Goal: Task Accomplishment & Management: Complete application form

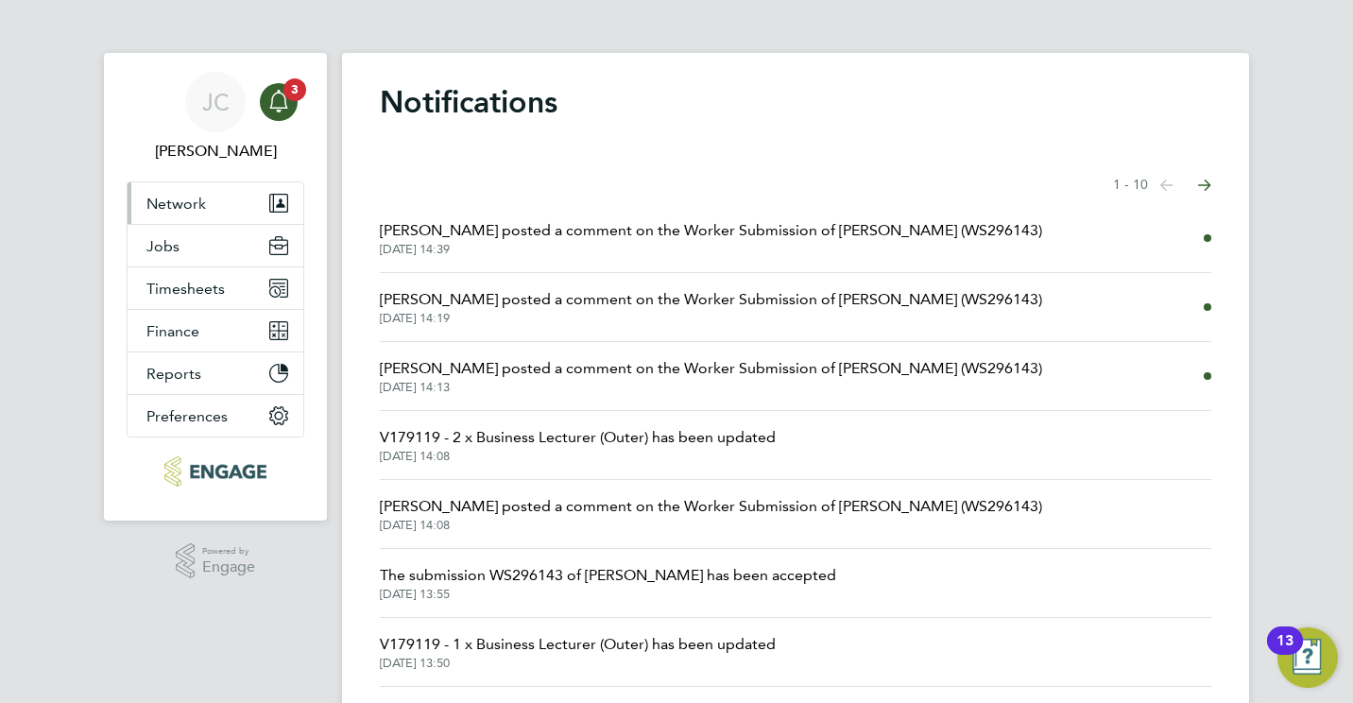
click at [180, 209] on span "Network" at bounding box center [176, 204] width 60 height 18
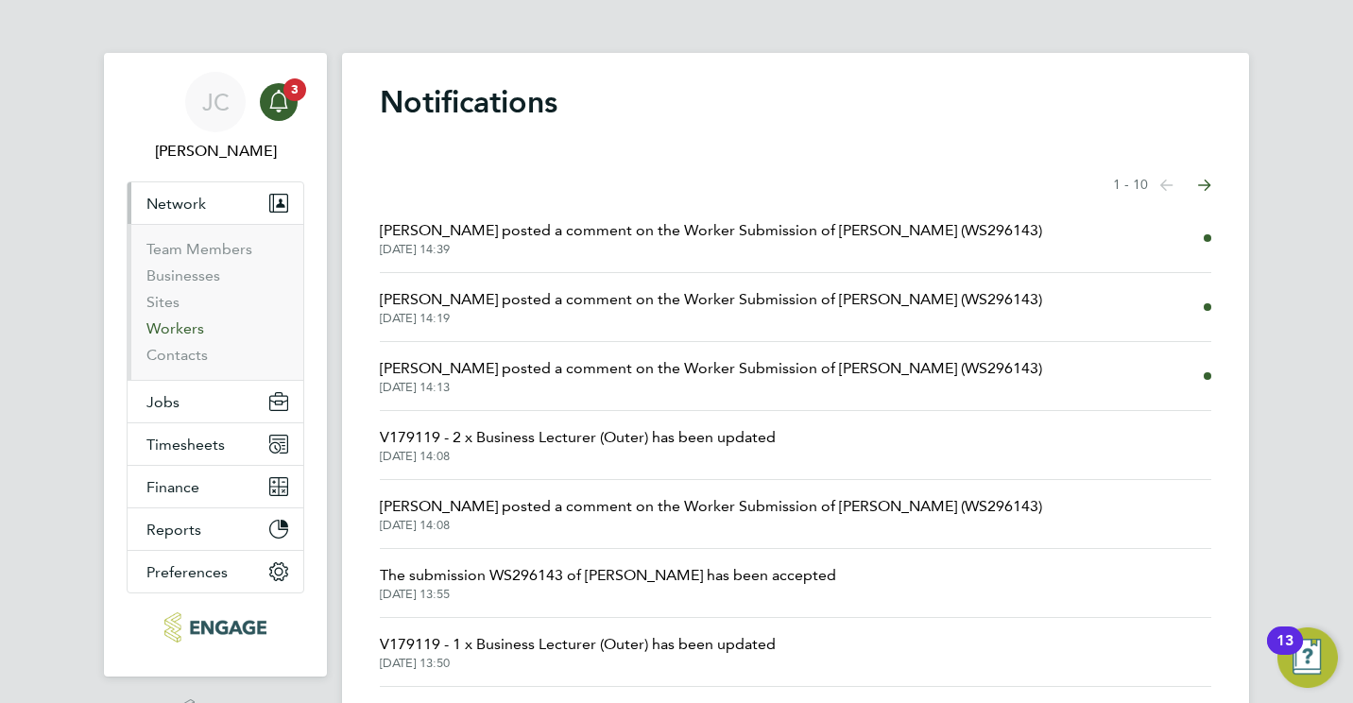
click at [192, 334] on link "Workers" at bounding box center [175, 328] width 58 height 18
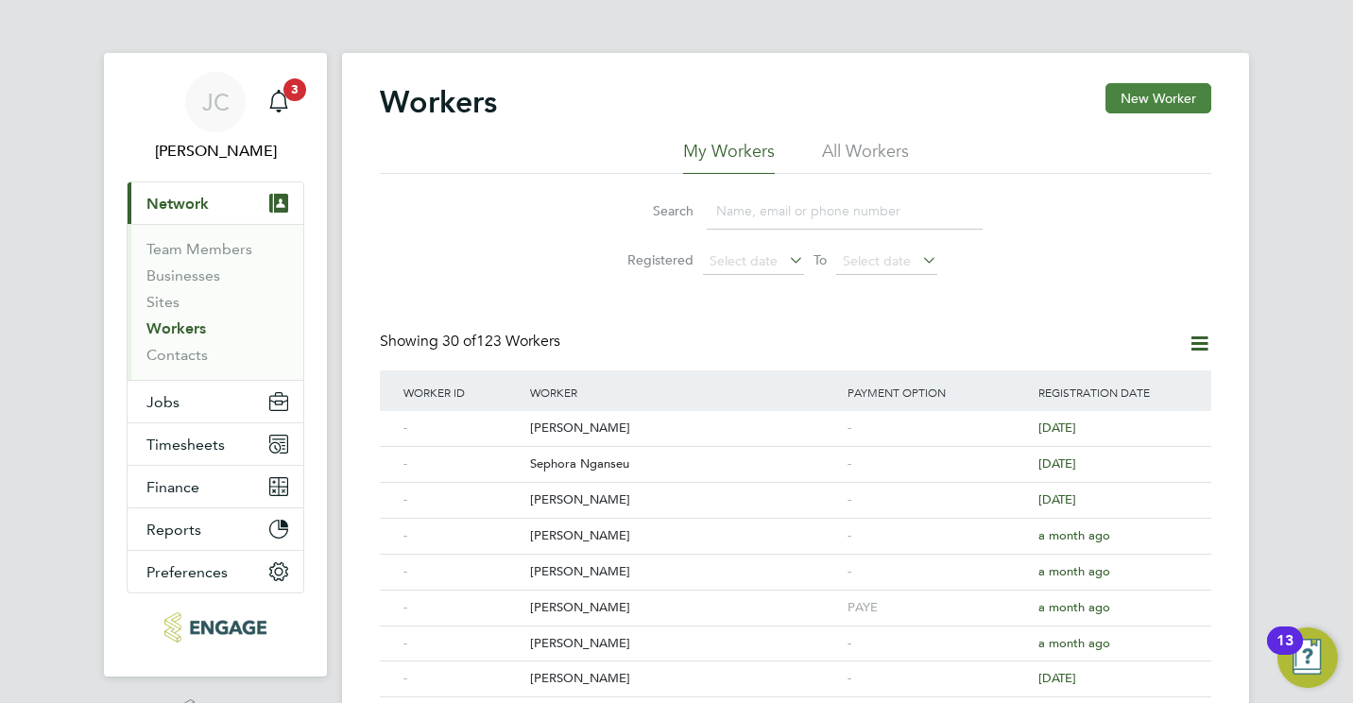
click at [1143, 94] on button "New Worker" at bounding box center [1159, 98] width 106 height 30
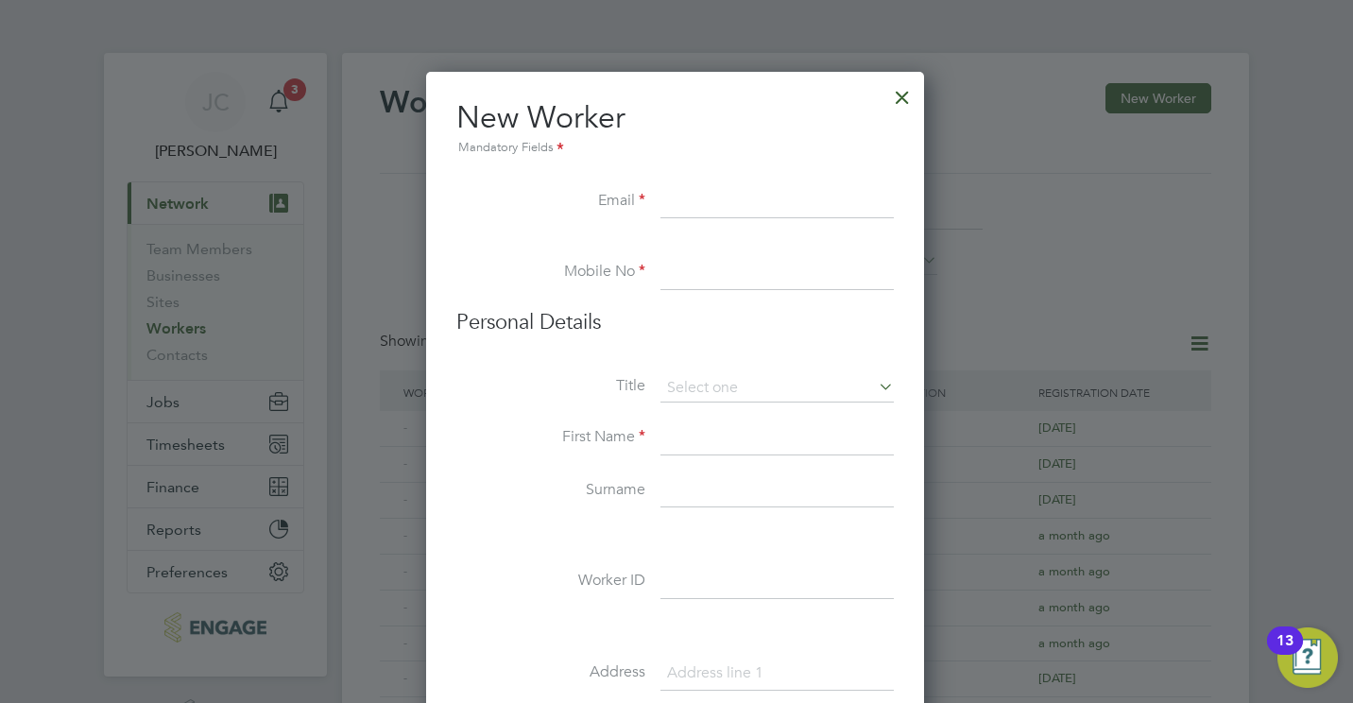
scroll to position [1604, 501]
paste input "[EMAIL_ADDRESS][DOMAIN_NAME]"
click at [780, 189] on input "[EMAIL_ADDRESS][DOMAIN_NAME]" at bounding box center [776, 202] width 233 height 34
type input "[EMAIL_ADDRESS][DOMAIN_NAME]"
click at [703, 264] on input at bounding box center [776, 273] width 233 height 34
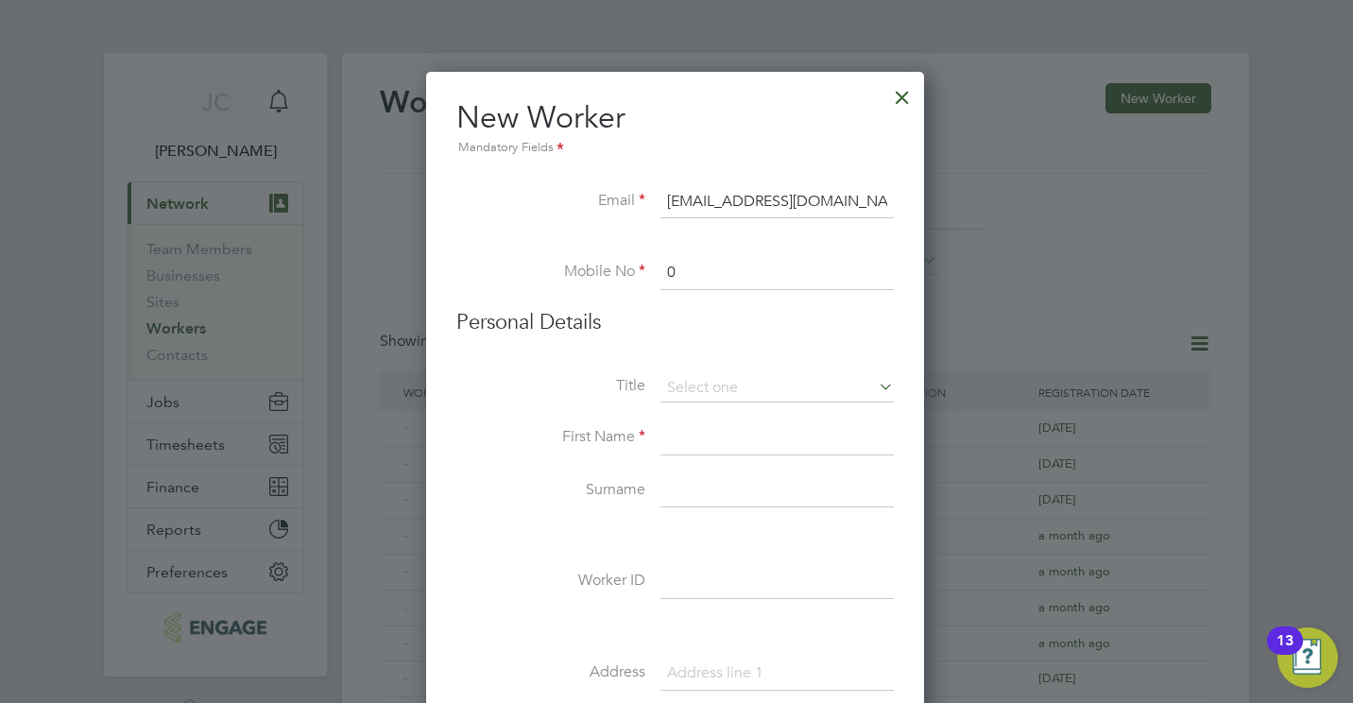
paste input "7452 808521"
type input "07452 808521"
click at [726, 381] on input at bounding box center [776, 388] width 233 height 28
click at [615, 405] on li "Title" at bounding box center [674, 397] width 437 height 47
click at [688, 445] on input at bounding box center [776, 438] width 233 height 34
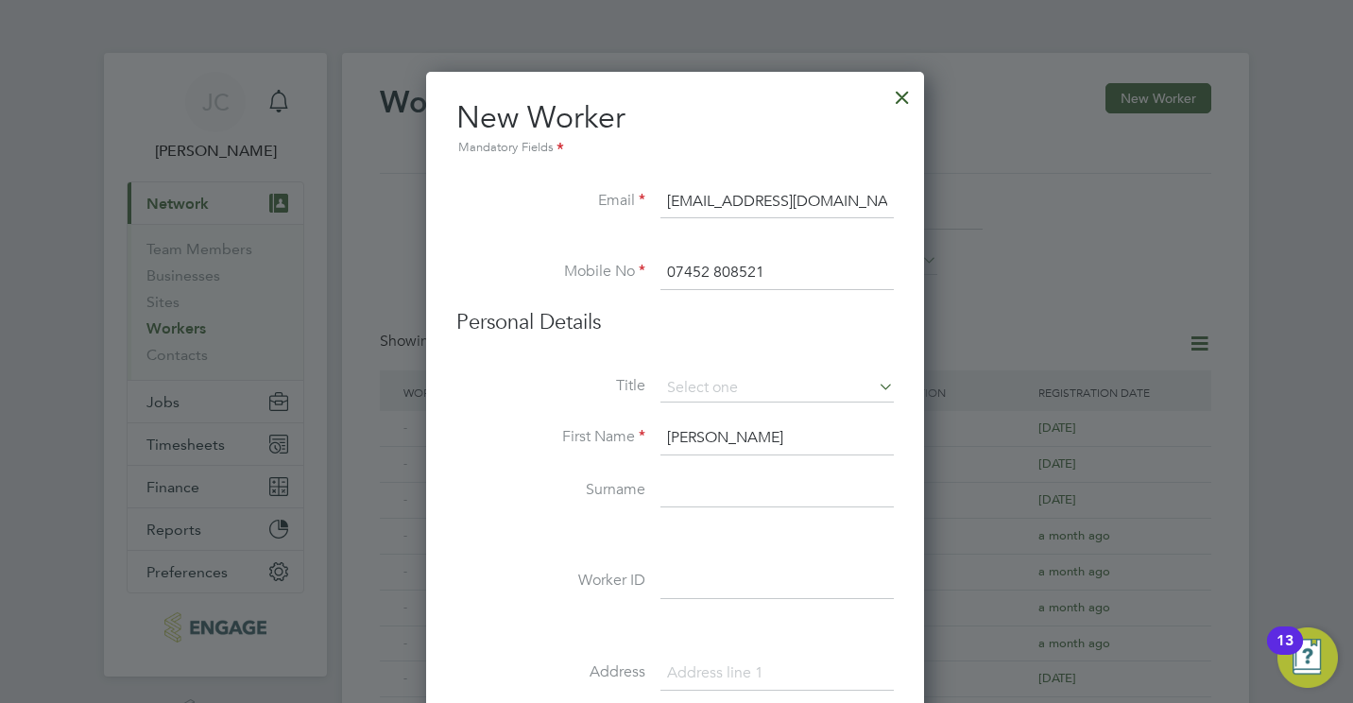
type input "[PERSON_NAME]"
click at [698, 484] on input at bounding box center [776, 491] width 233 height 34
type input "[PERSON_NAME]"
click at [494, 546] on div "Title First Name Gabriela Surname Dimitrova Worker ID Address Post code Date of…" at bounding box center [674, 717] width 437 height 686
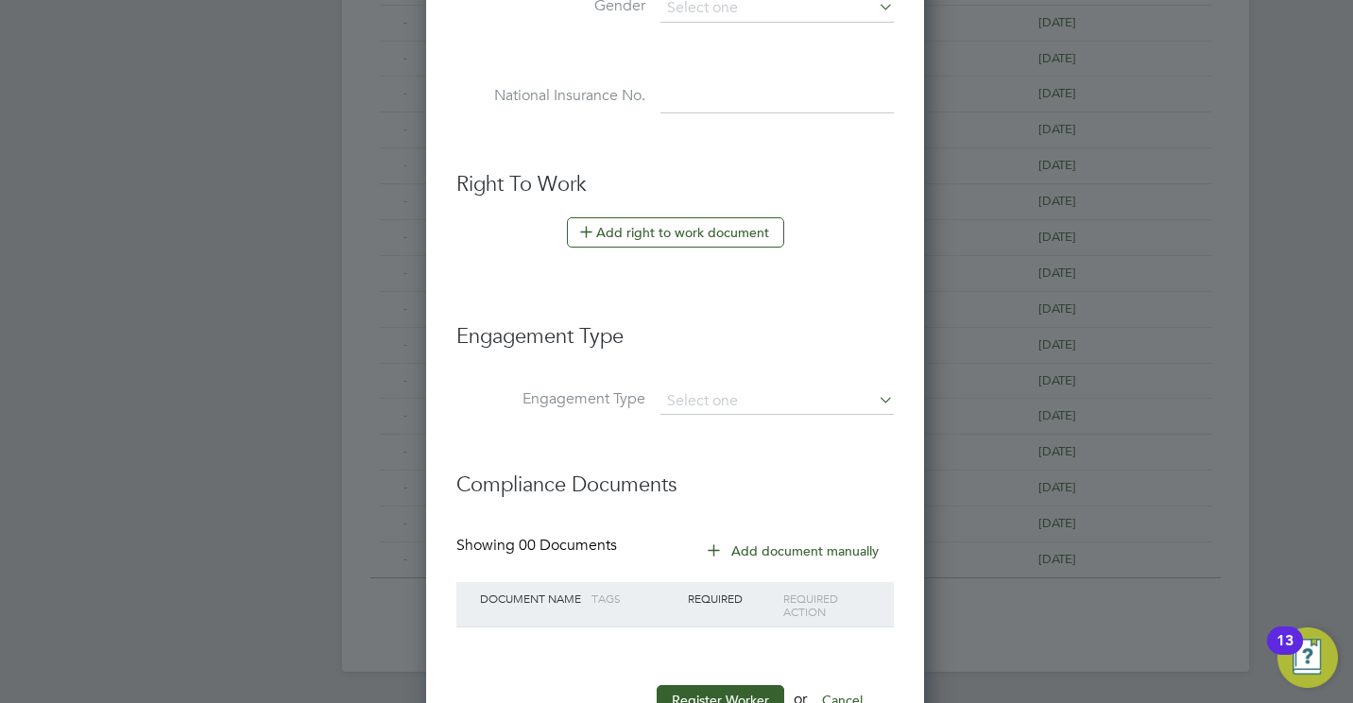
scroll to position [973, 0]
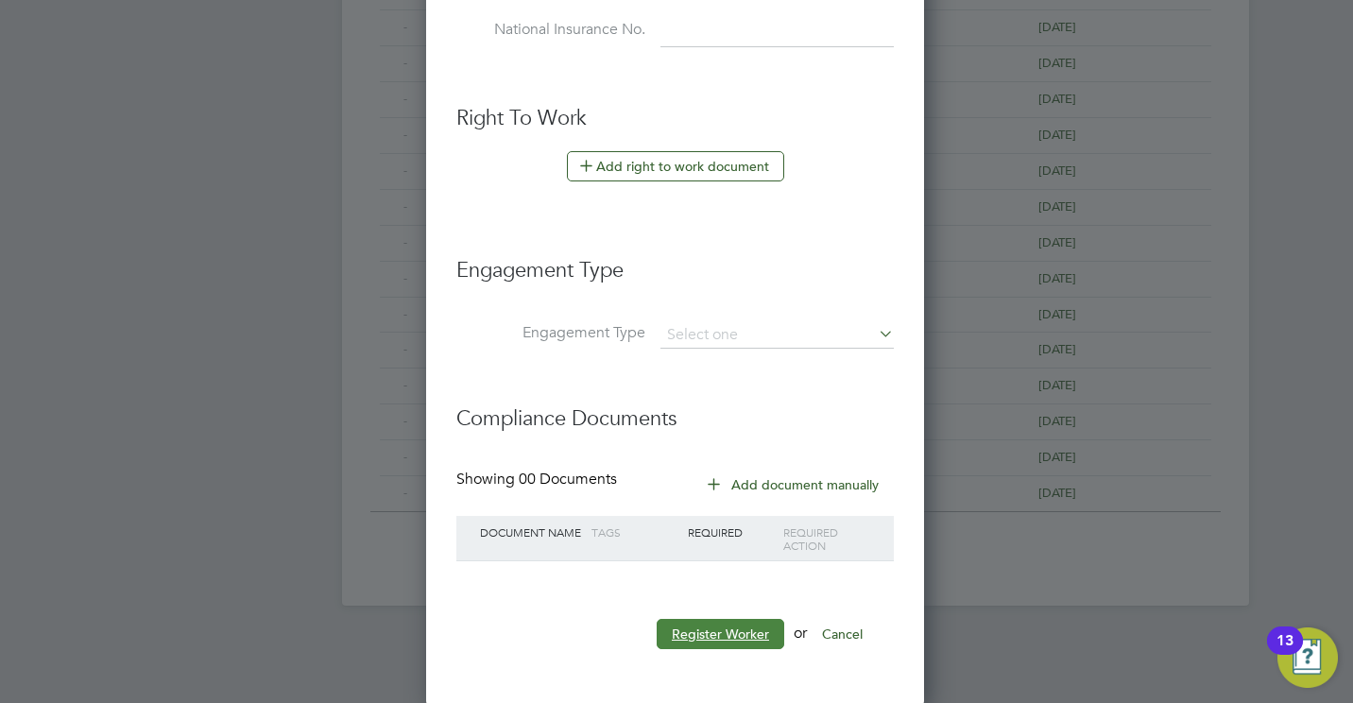
click at [697, 627] on button "Register Worker" at bounding box center [721, 634] width 128 height 30
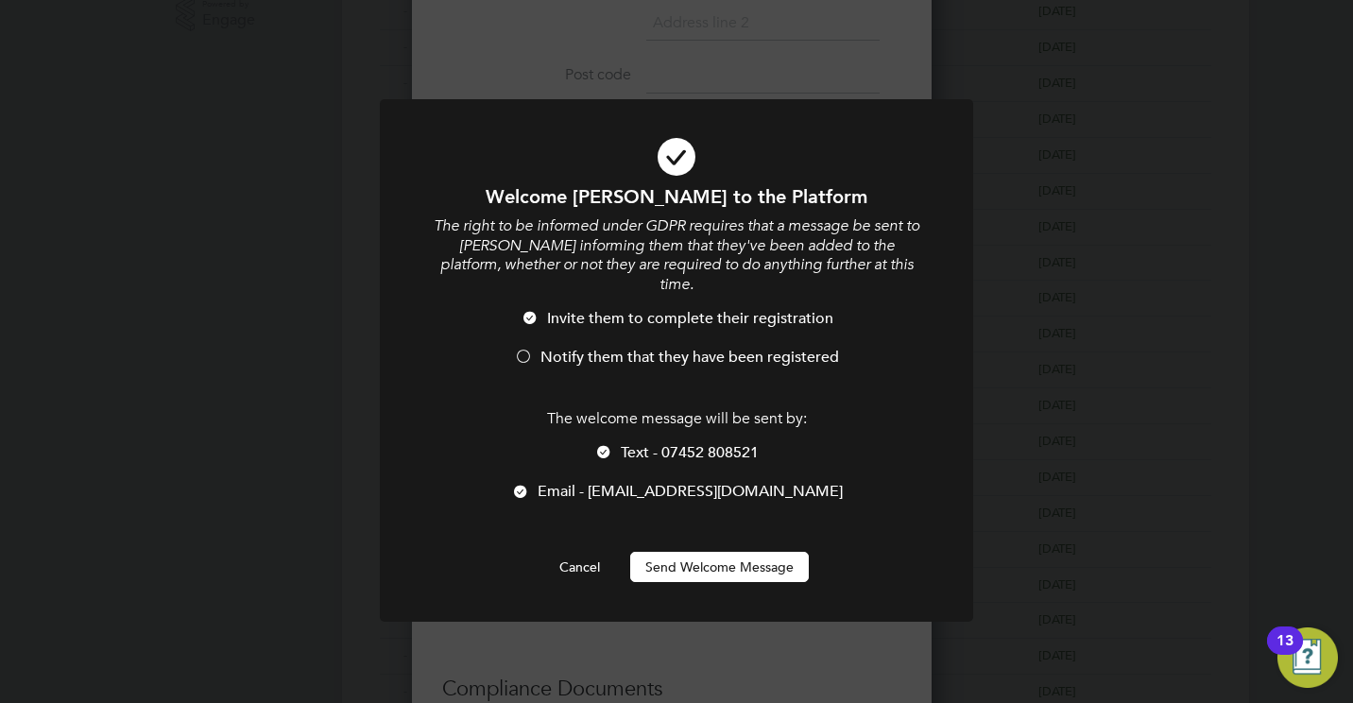
scroll to position [1604, 501]
click at [673, 552] on button "Send Welcome Message" at bounding box center [719, 567] width 179 height 30
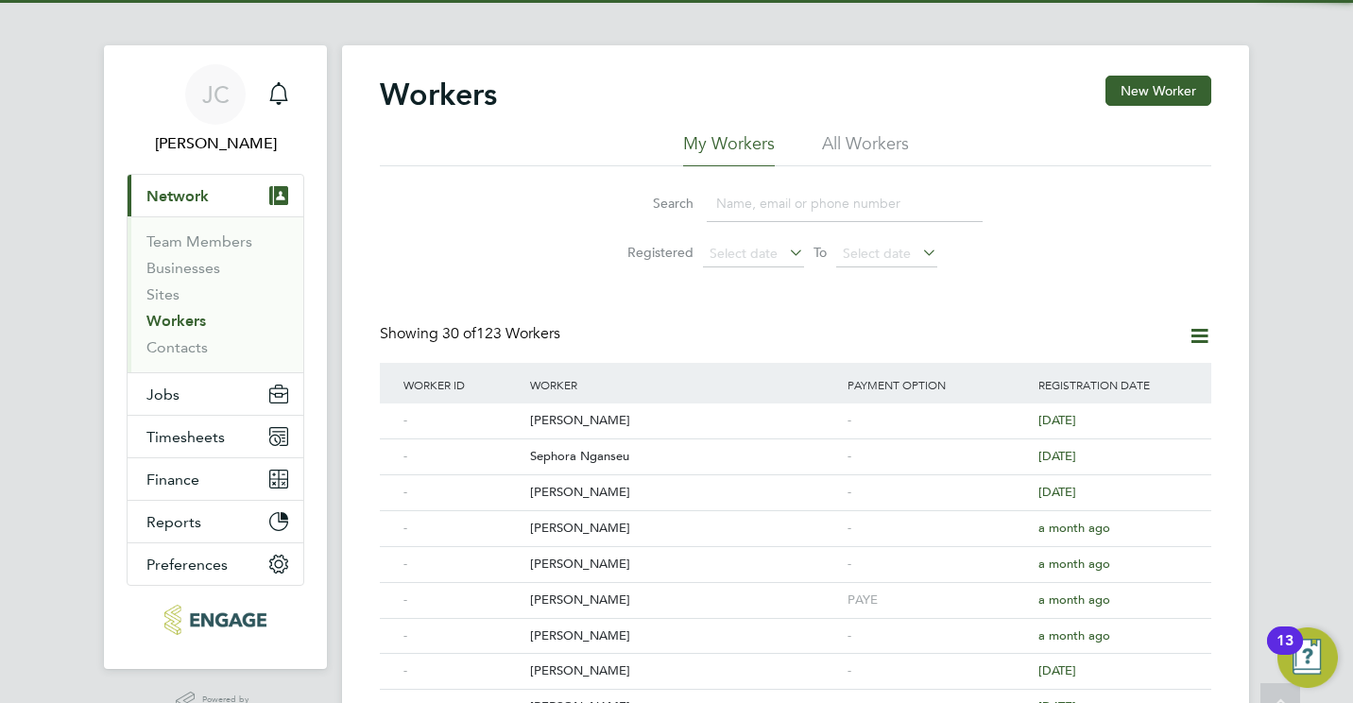
scroll to position [0, 0]
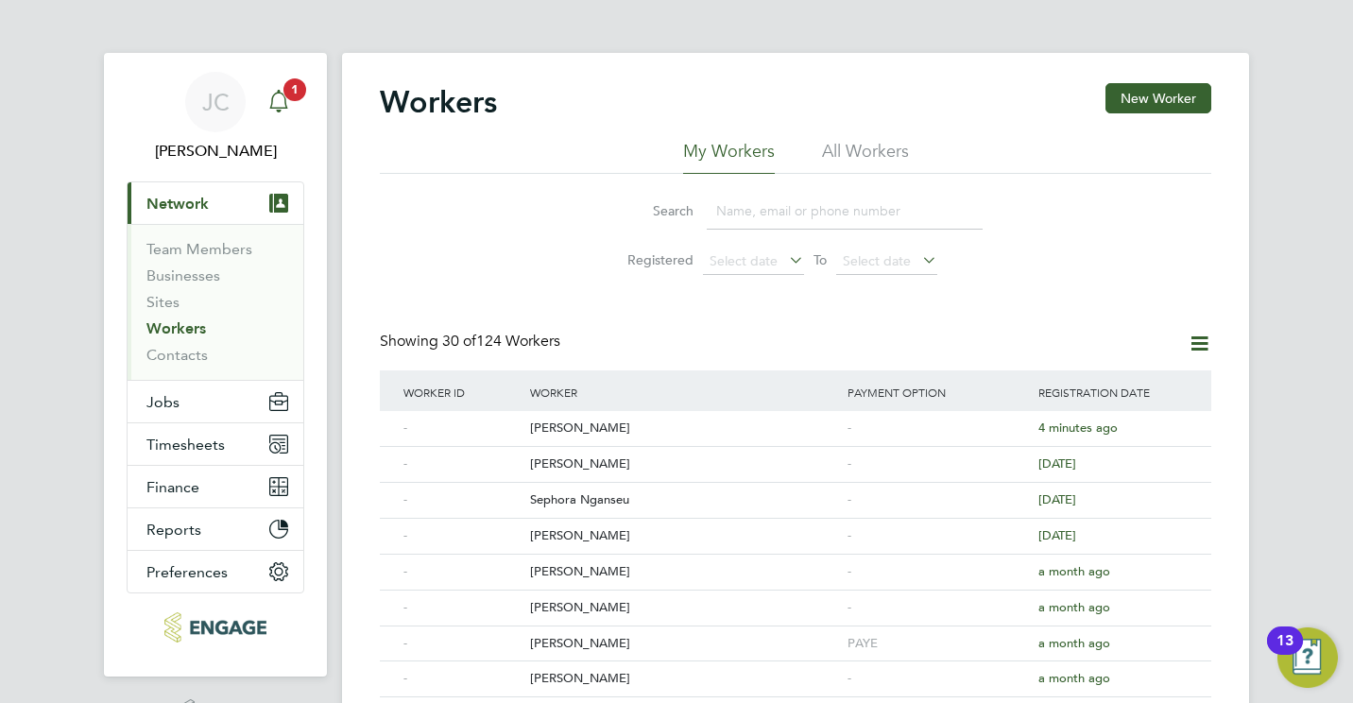
click at [284, 96] on app-badge "1" at bounding box center [294, 88] width 23 height 18
click at [176, 403] on span "Jobs" at bounding box center [162, 402] width 33 height 18
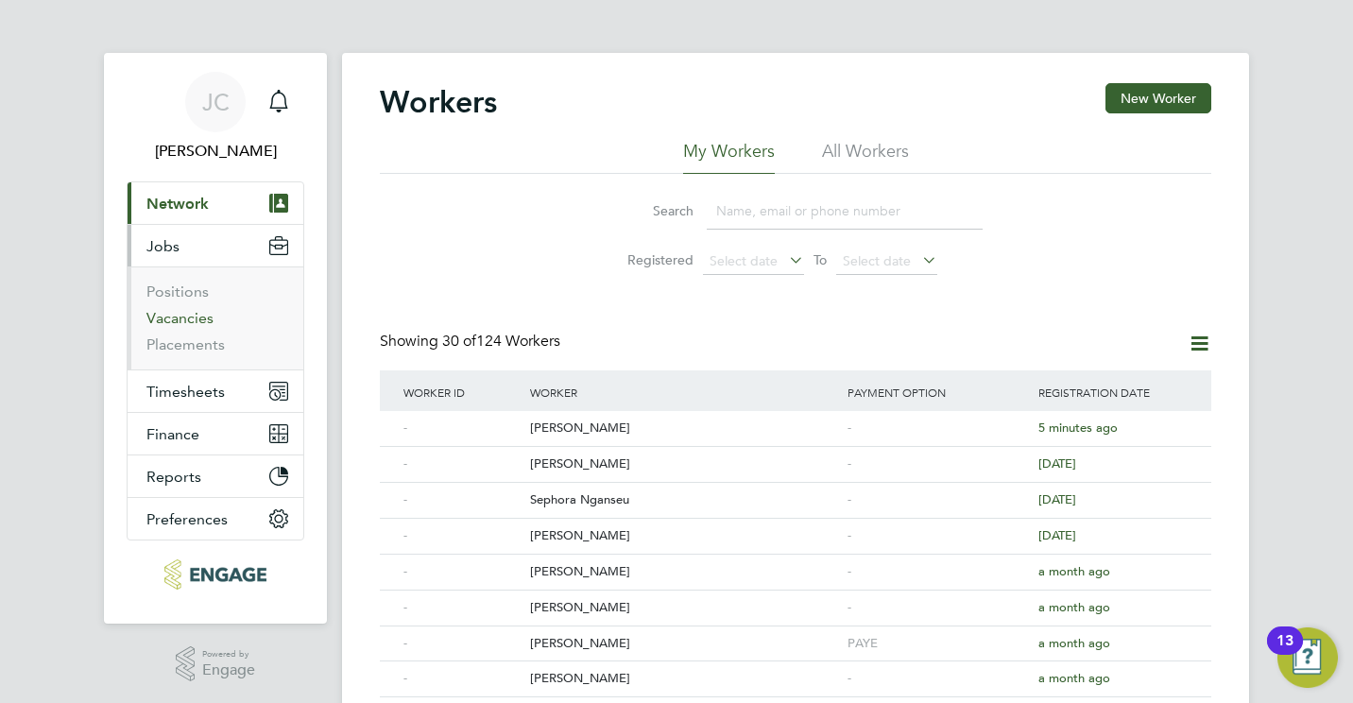
click at [176, 314] on link "Vacancies" at bounding box center [179, 318] width 67 height 18
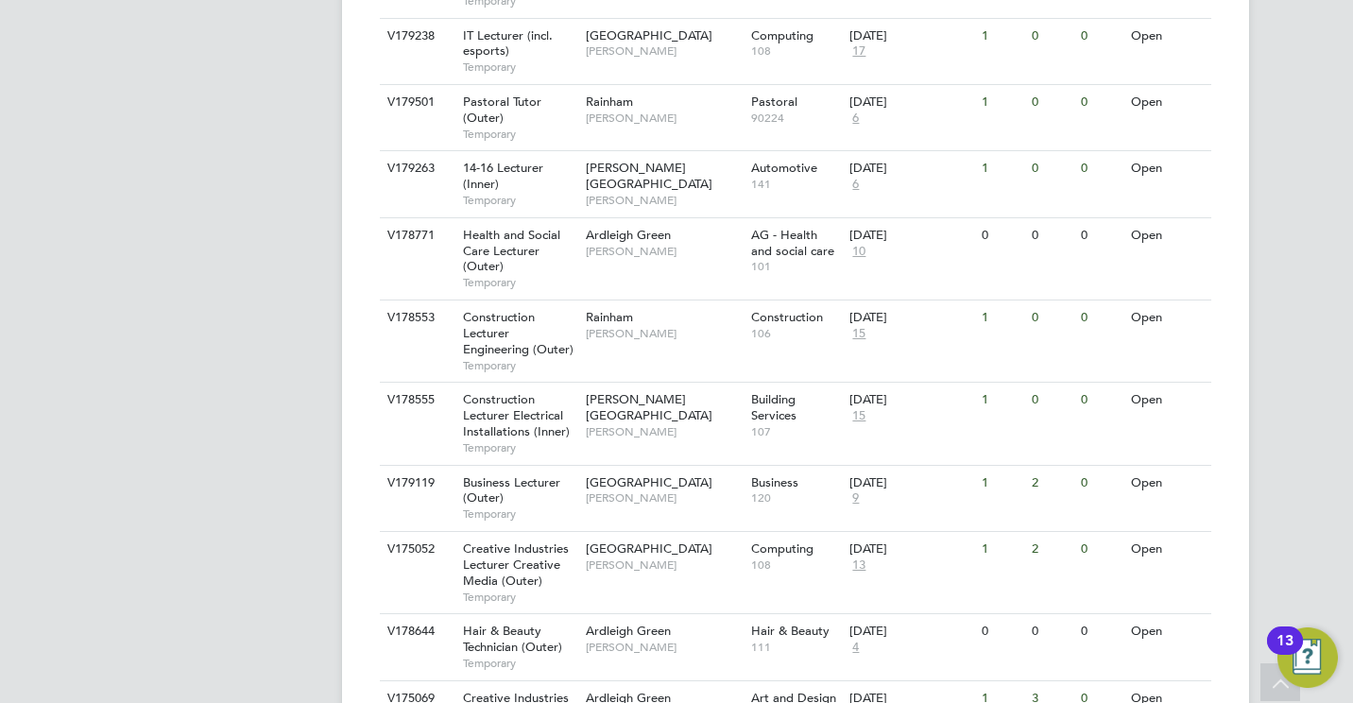
scroll to position [794, 0]
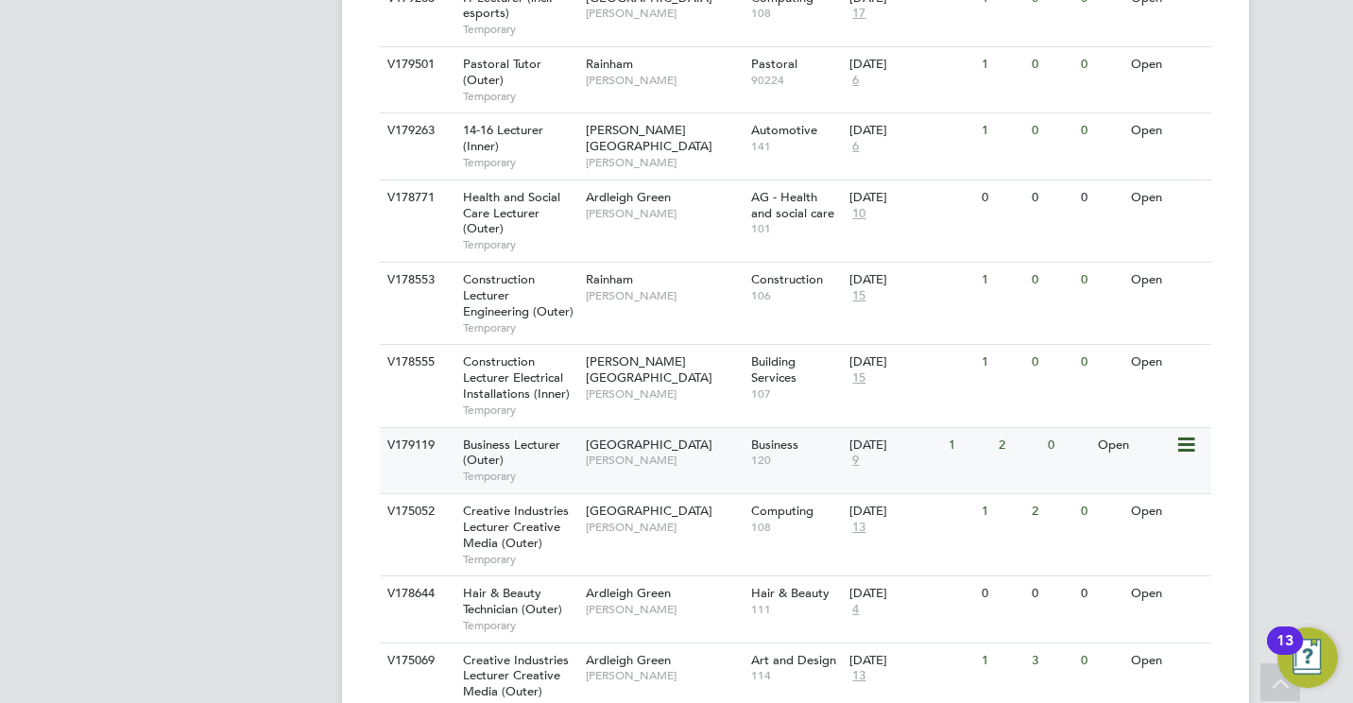
click at [496, 437] on span "Business Lecturer (Outer)" at bounding box center [511, 453] width 97 height 32
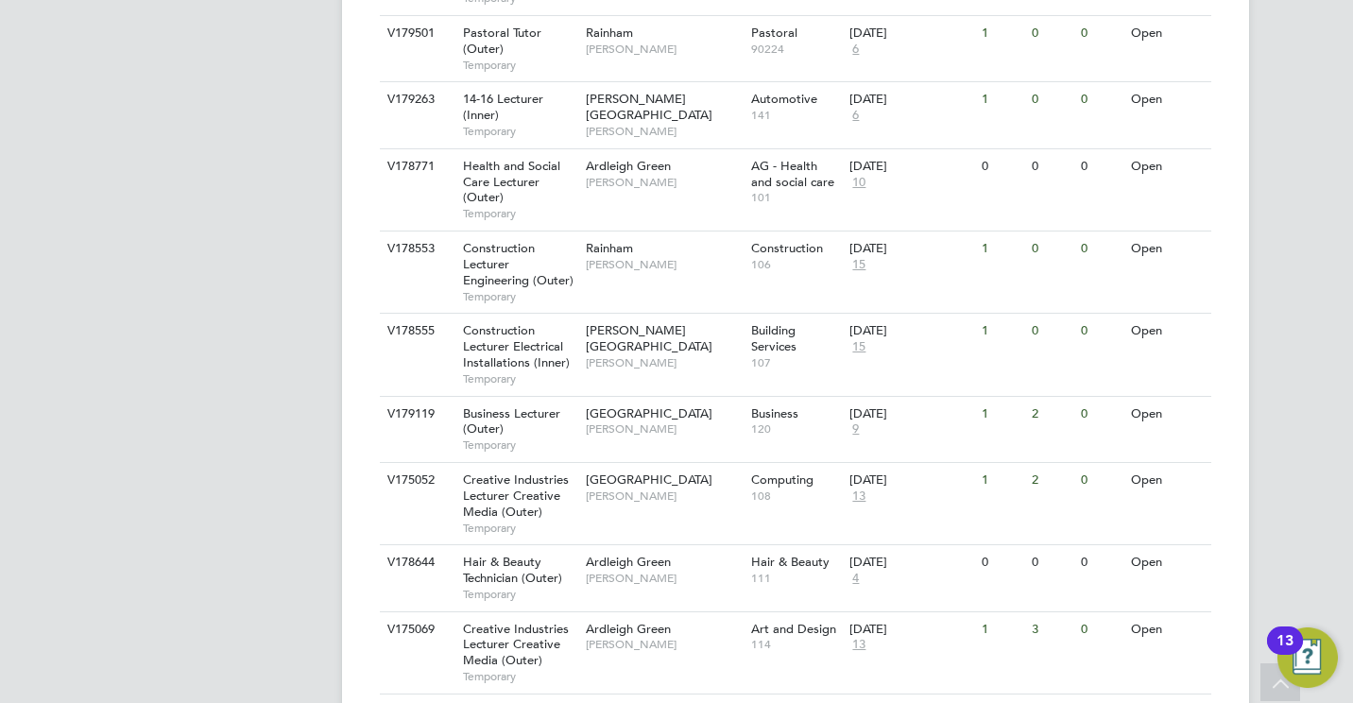
scroll to position [832, 0]
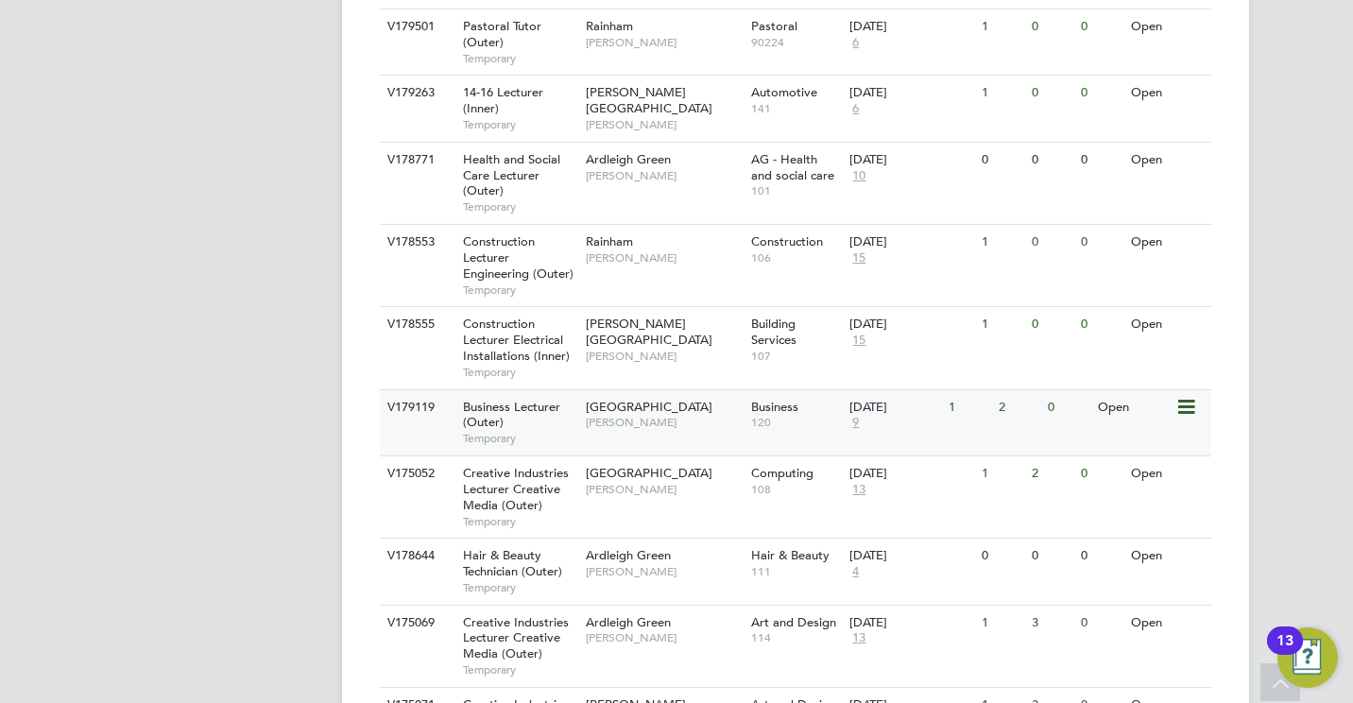
click at [520, 431] on span "Temporary" at bounding box center [519, 438] width 113 height 15
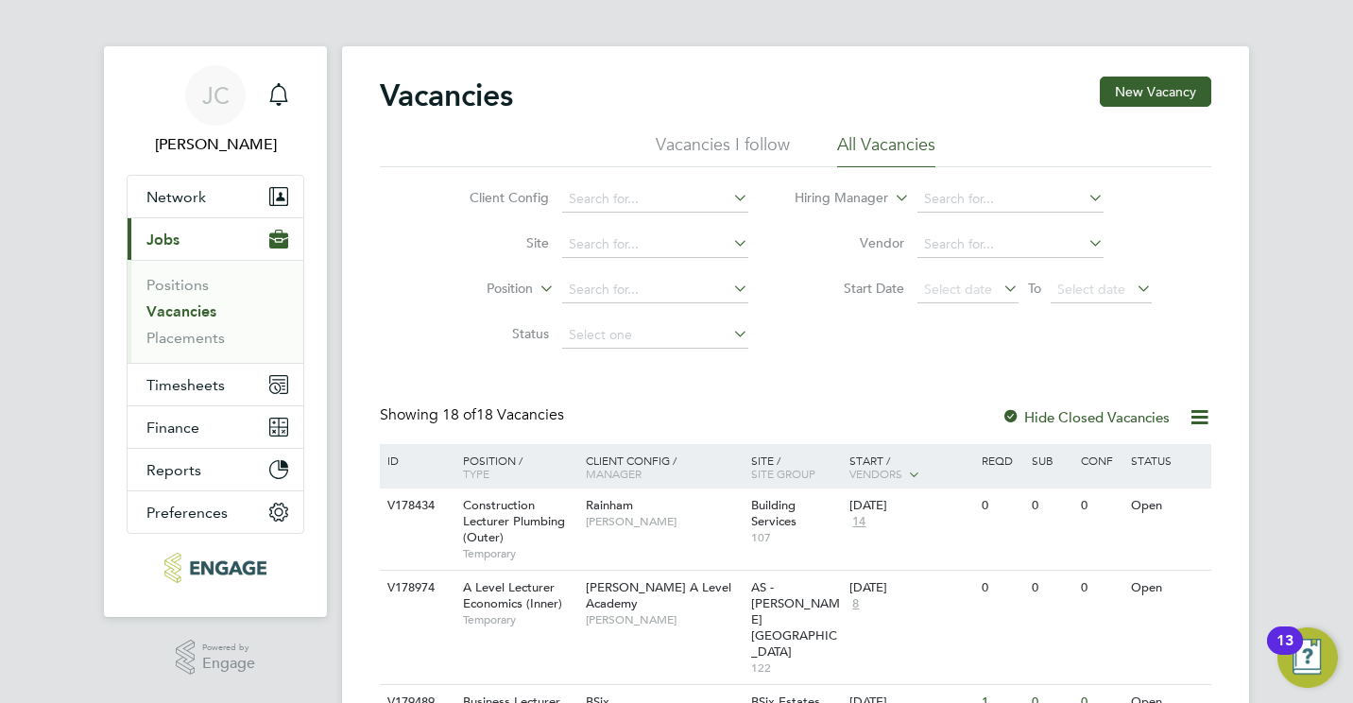
scroll to position [0, 0]
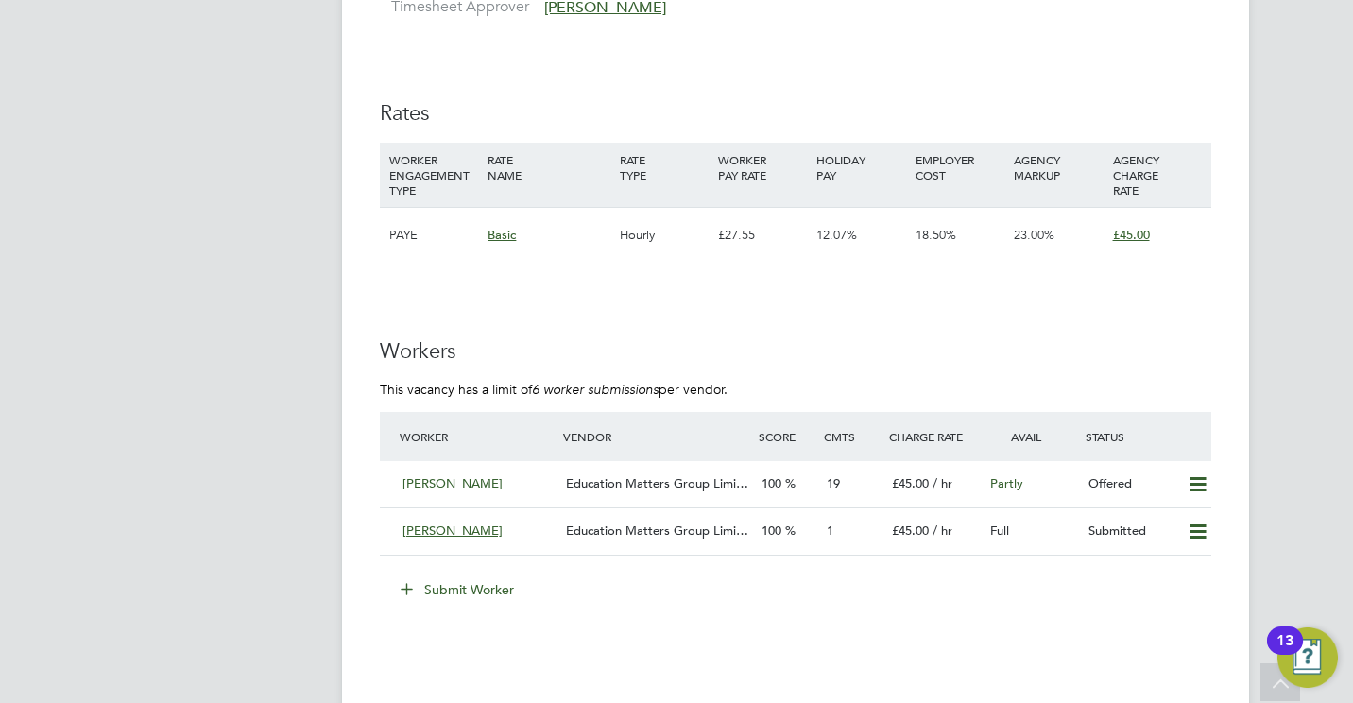
scroll to position [2570, 0]
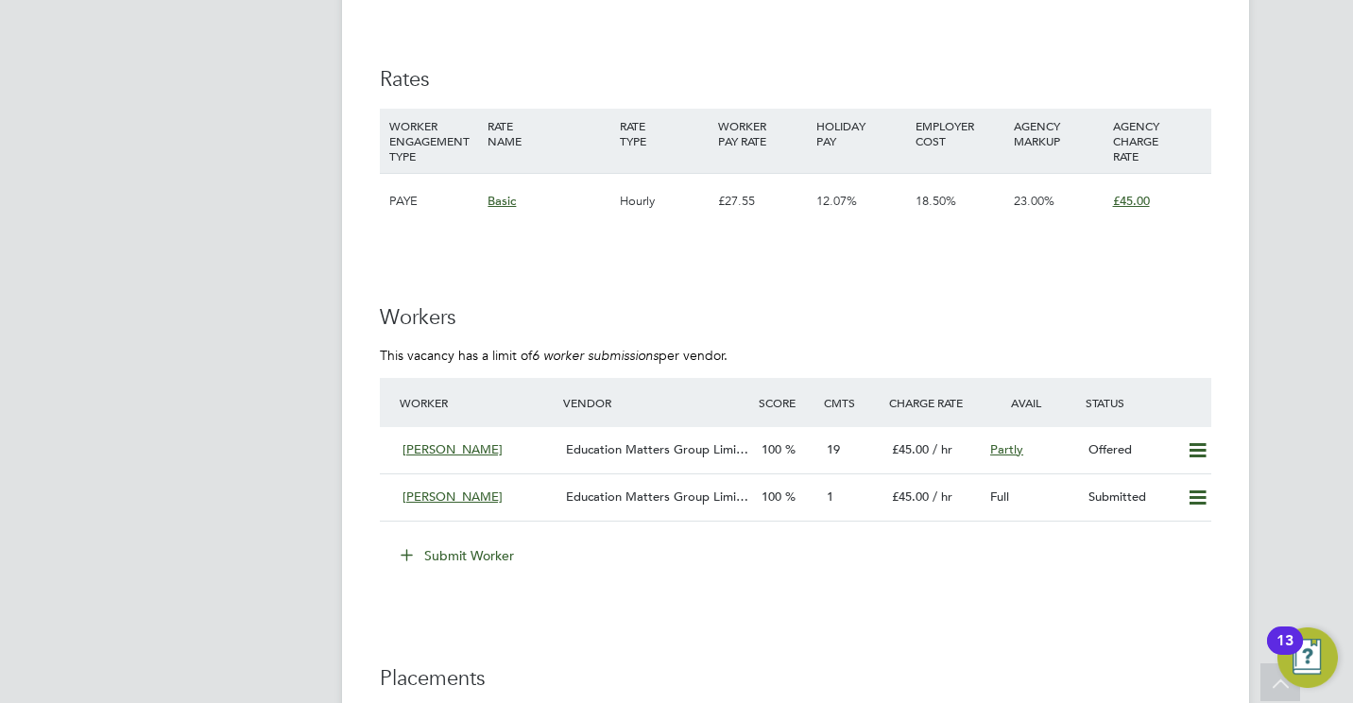
click at [492, 567] on button "Submit Worker" at bounding box center [458, 555] width 142 height 30
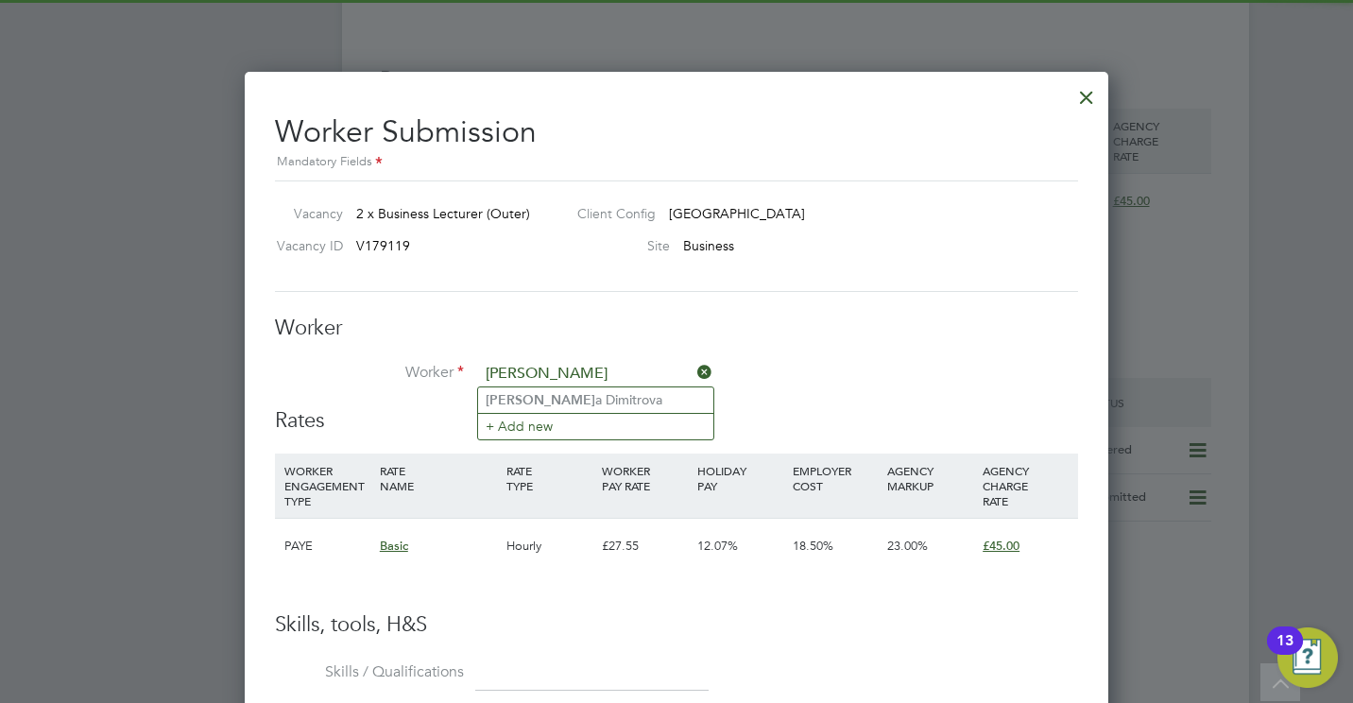
type input "[PERSON_NAME]"
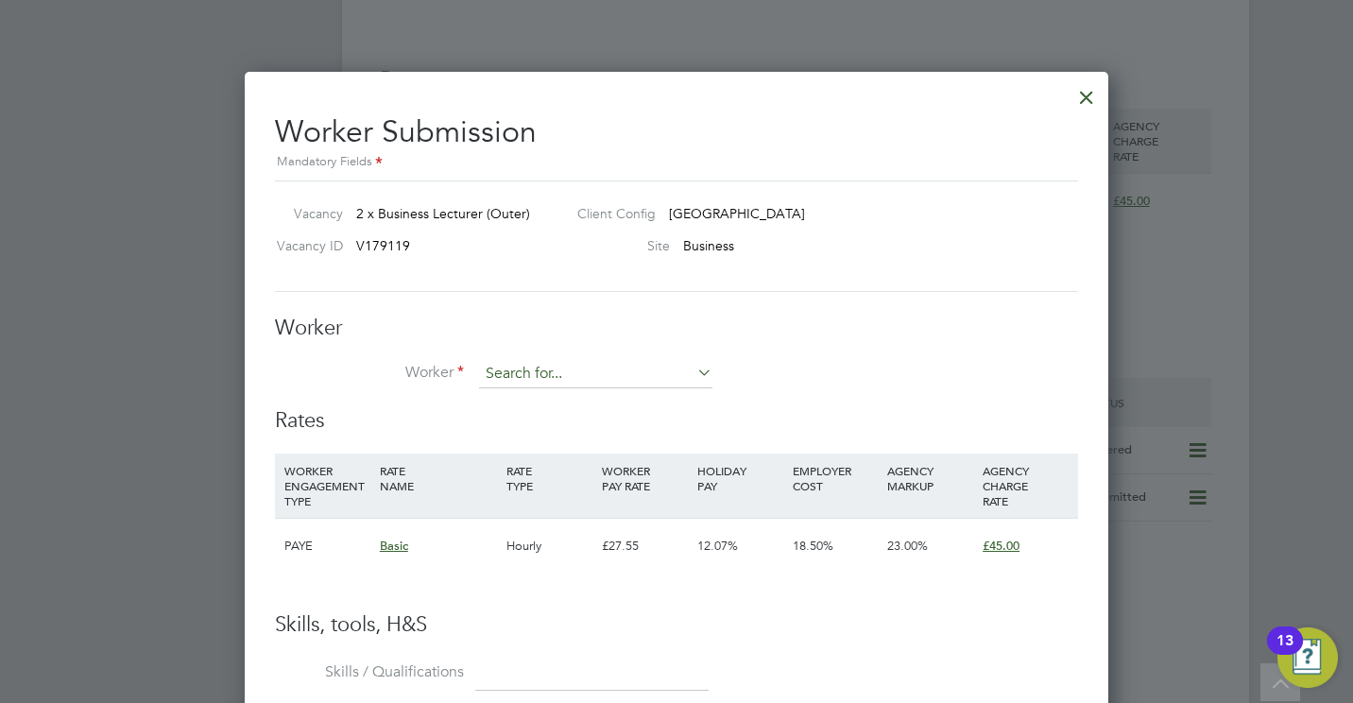
drag, startPoint x: 518, startPoint y: 402, endPoint x: 505, endPoint y: 370, distance: 33.9
click at [505, 370] on input at bounding box center [595, 374] width 233 height 28
click at [527, 397] on b "[PERSON_NAME]" at bounding box center [541, 400] width 110 height 16
type input "[PERSON_NAME]"
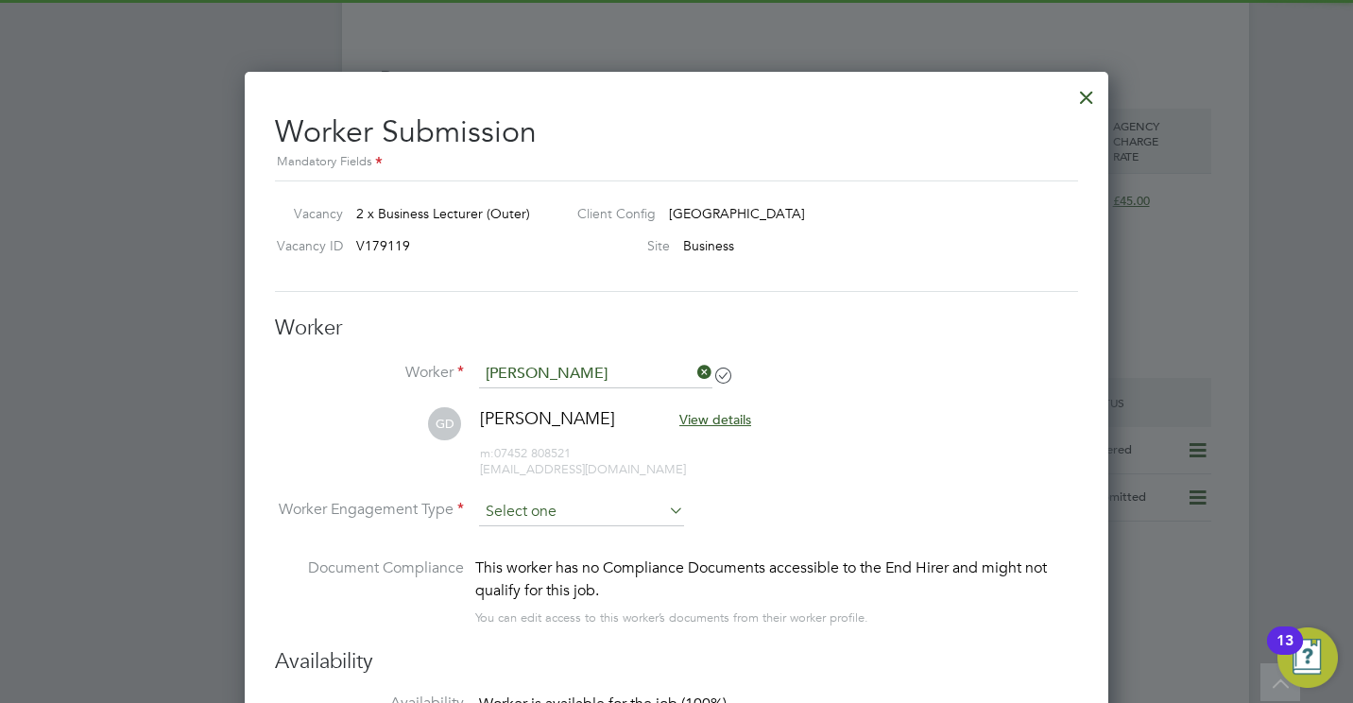
click at [579, 511] on input at bounding box center [581, 512] width 205 height 28
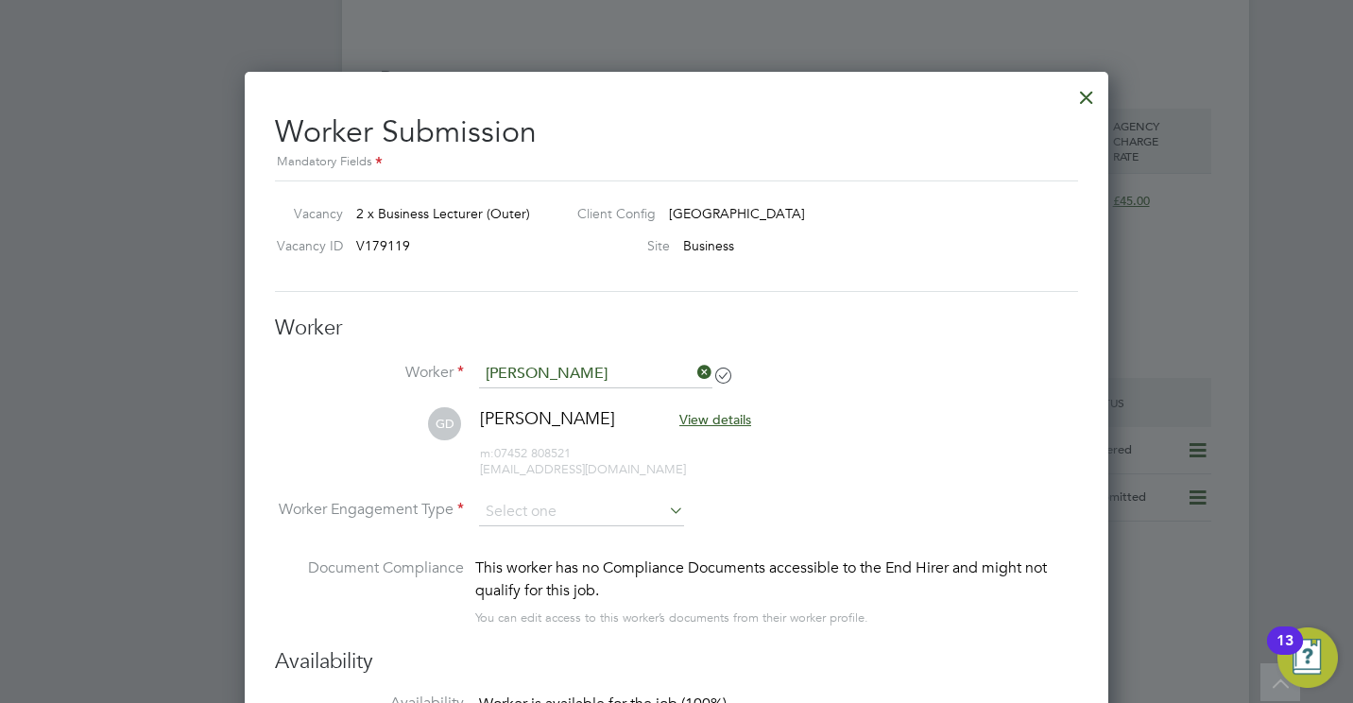
click at [554, 556] on li "PAYE" at bounding box center [581, 561] width 207 height 25
type input "PAYE"
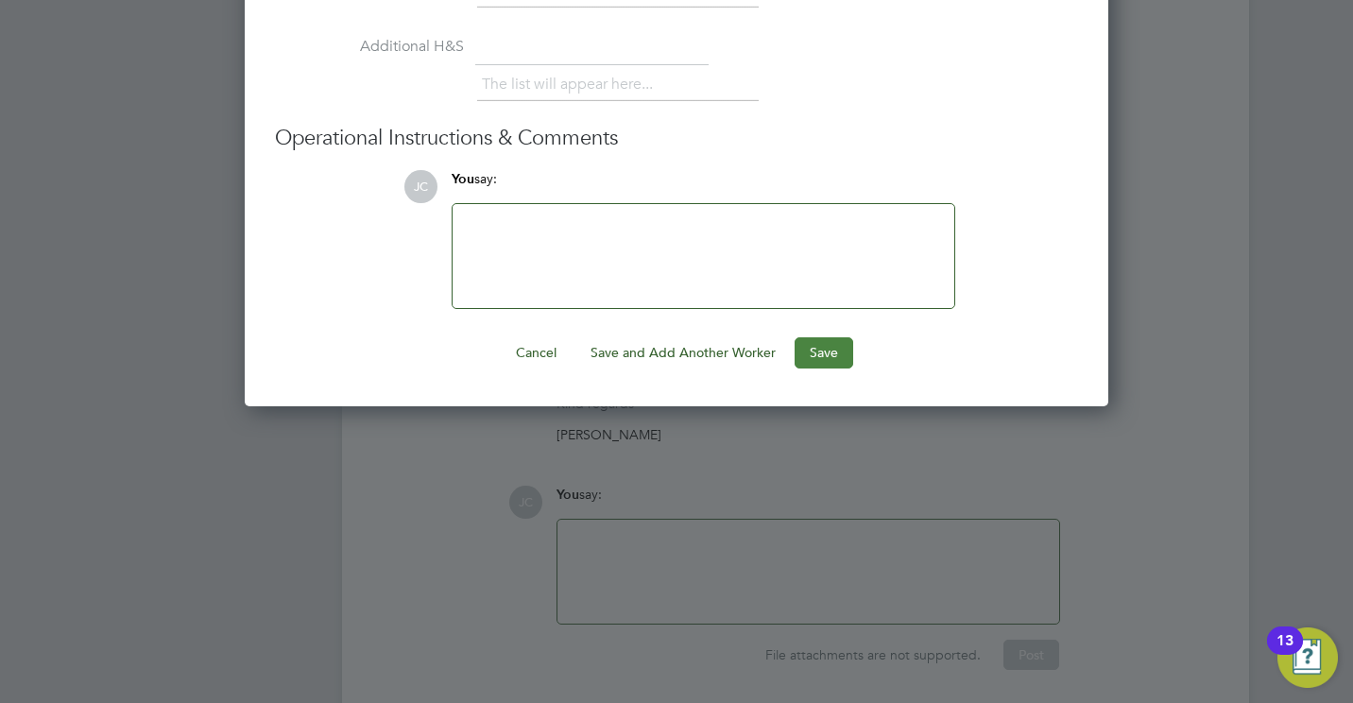
click at [832, 350] on button "Save" at bounding box center [824, 352] width 59 height 30
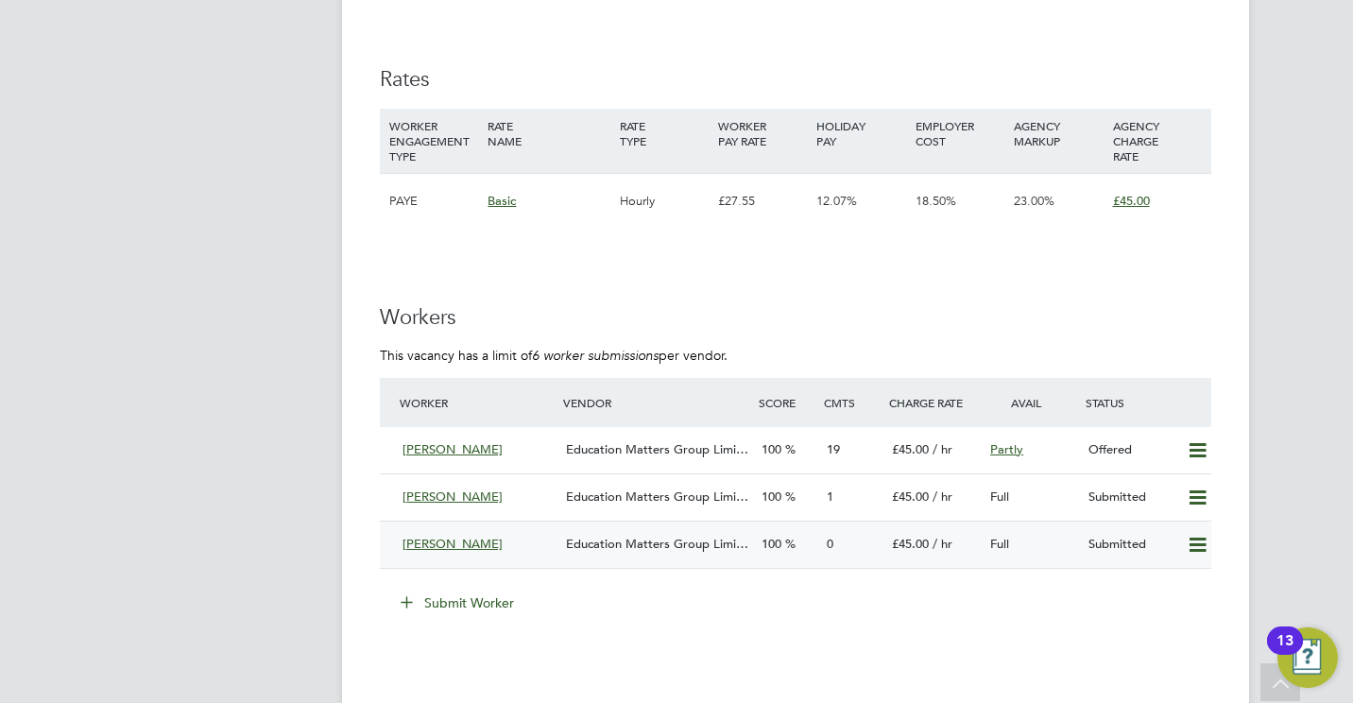
click at [684, 551] on span "Education Matters Group Limi…" at bounding box center [657, 544] width 182 height 16
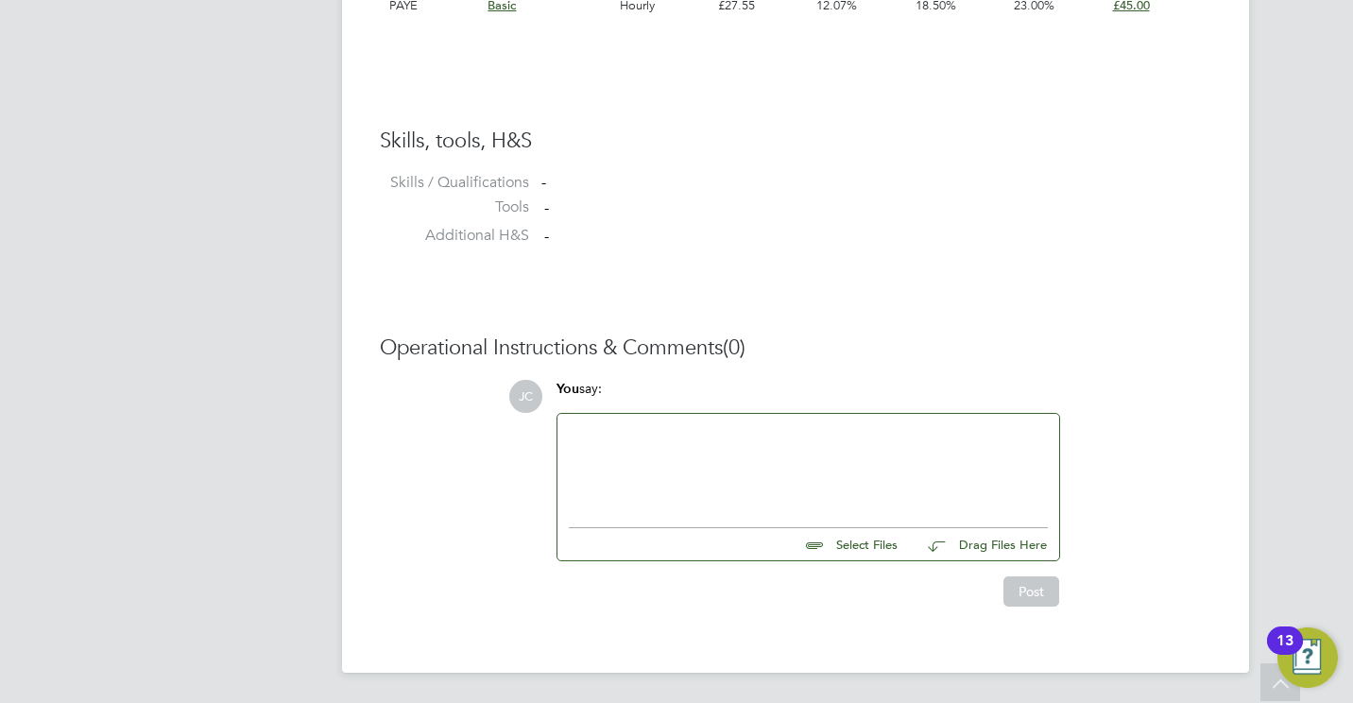
click at [869, 578] on div "Post" at bounding box center [808, 591] width 504 height 30
click at [856, 543] on input "file" at bounding box center [905, 541] width 283 height 26
type input "C:\fakepath\[PERSON_NAME] CV - Business.docx"
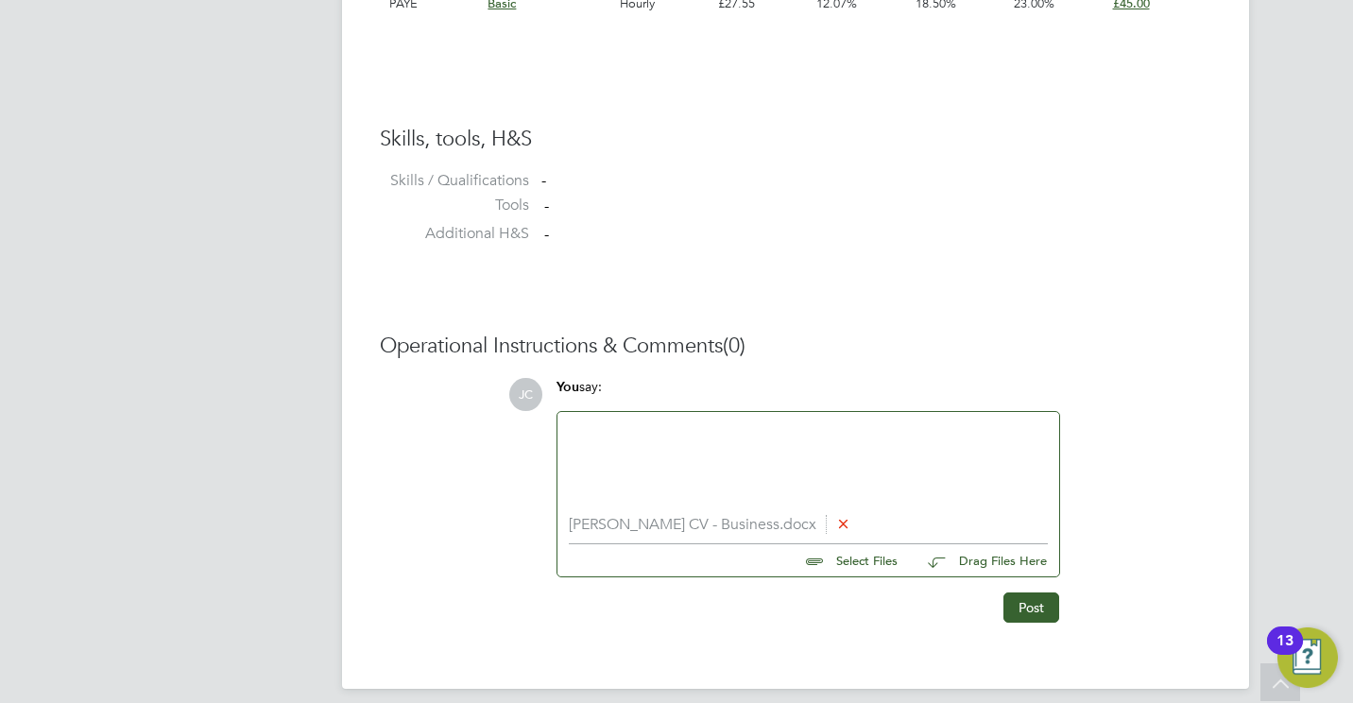
click at [626, 437] on div at bounding box center [808, 463] width 479 height 81
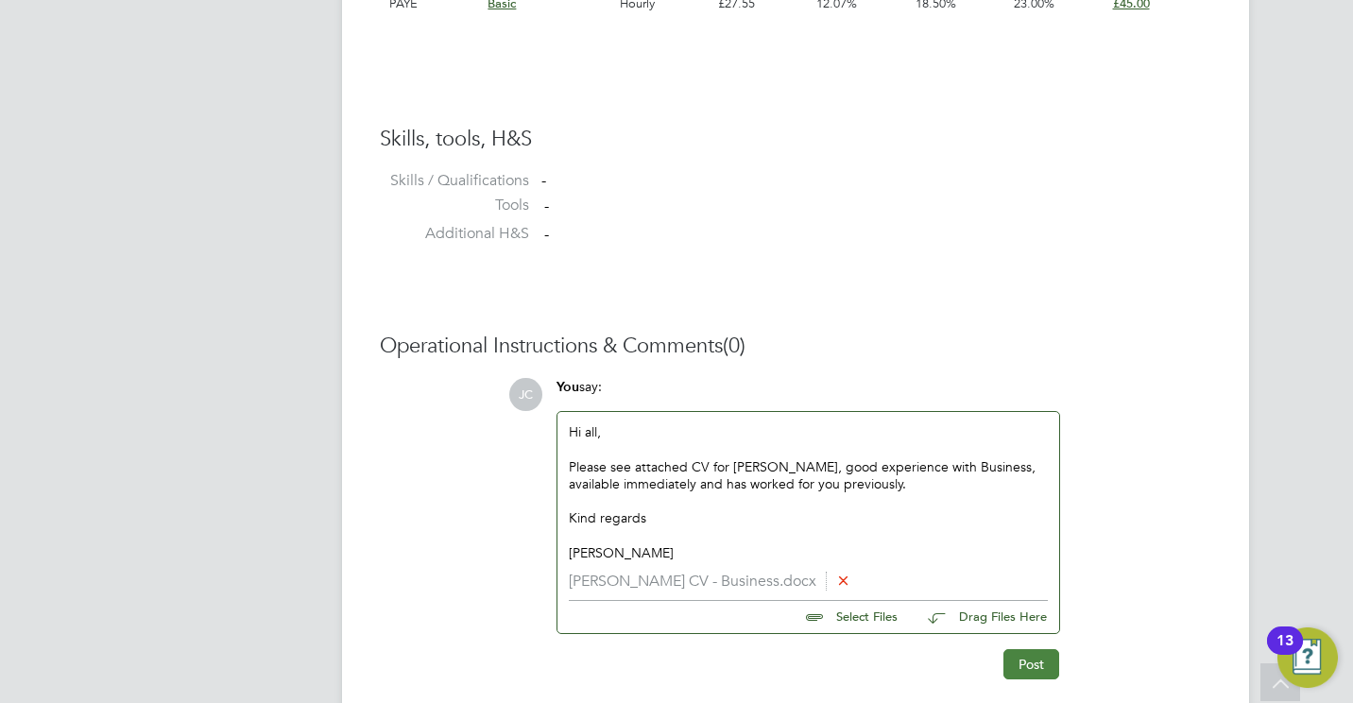
click at [1031, 662] on button "Post" at bounding box center [1031, 664] width 56 height 30
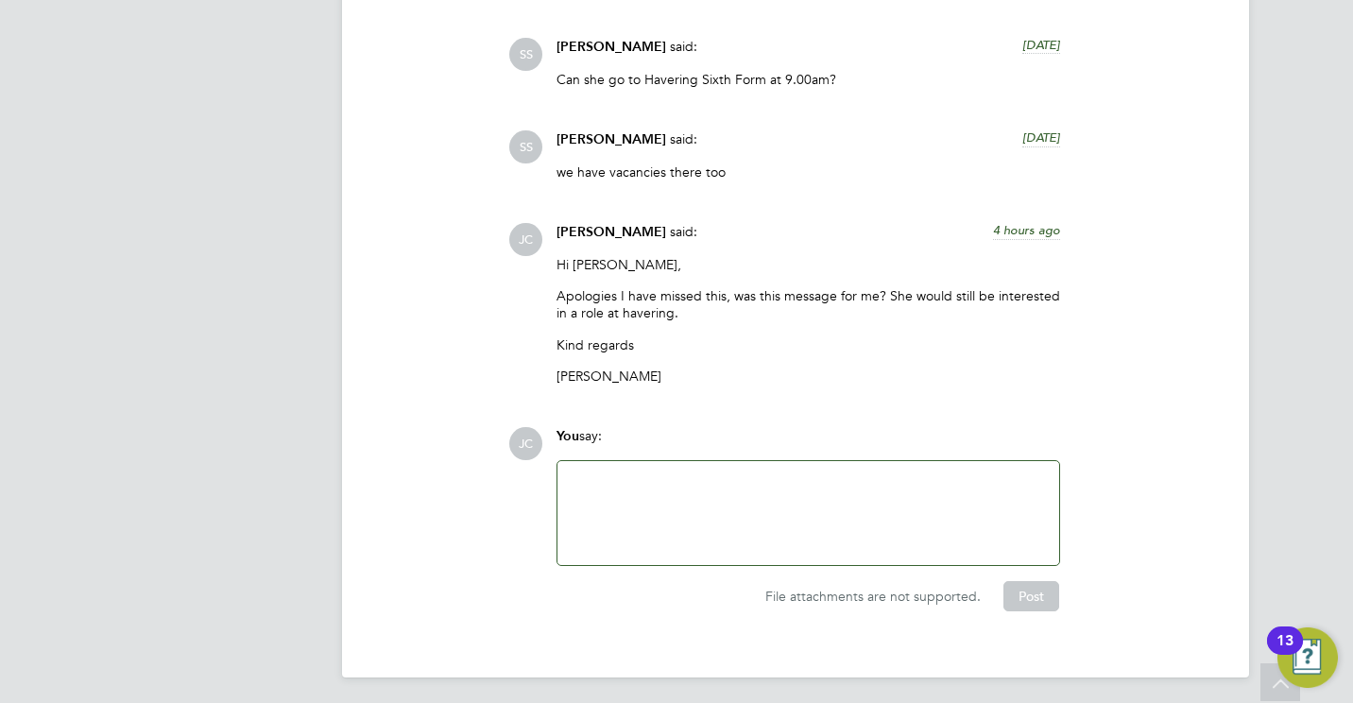
scroll to position [3966, 0]
